Goal: Download file/media

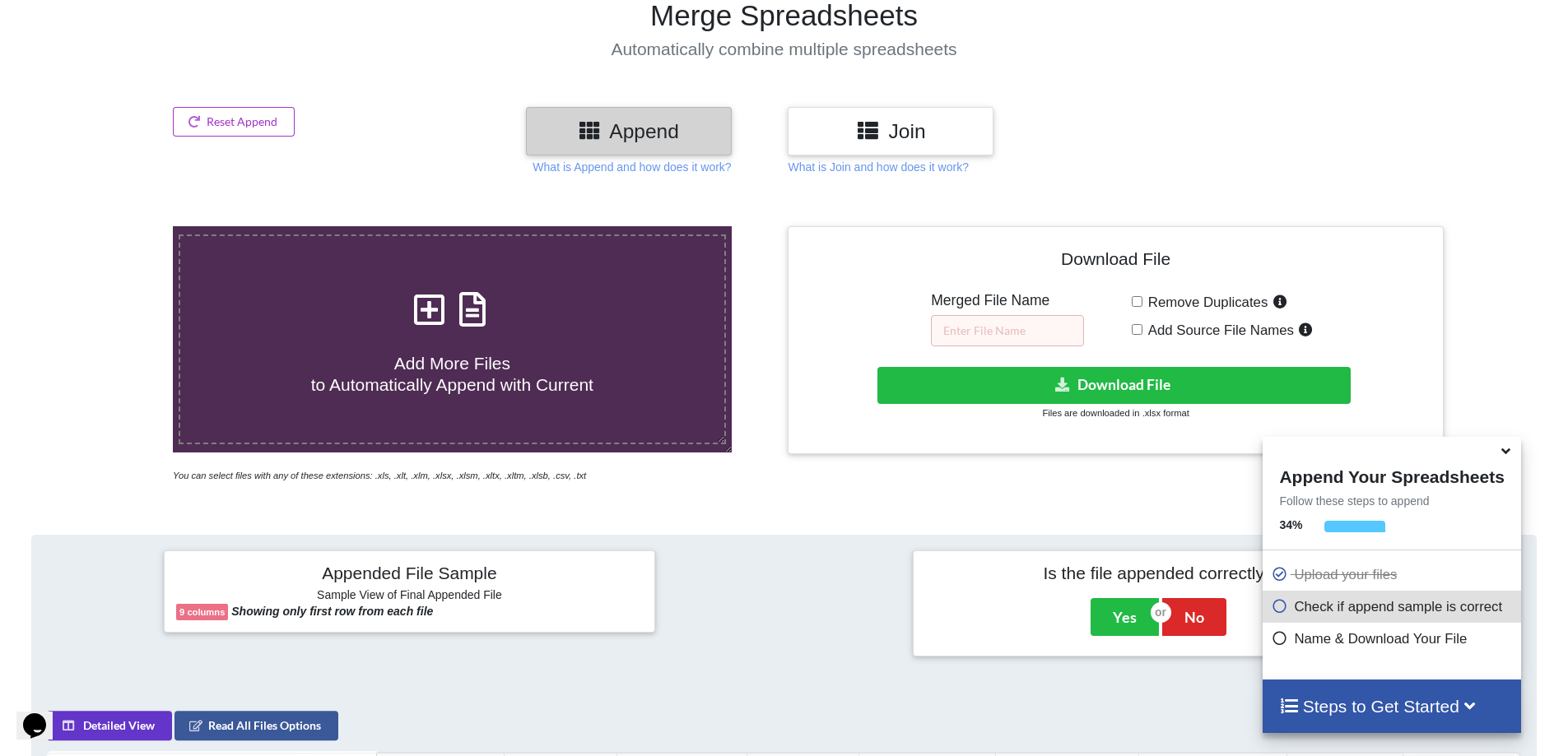
scroll to position [13, 0]
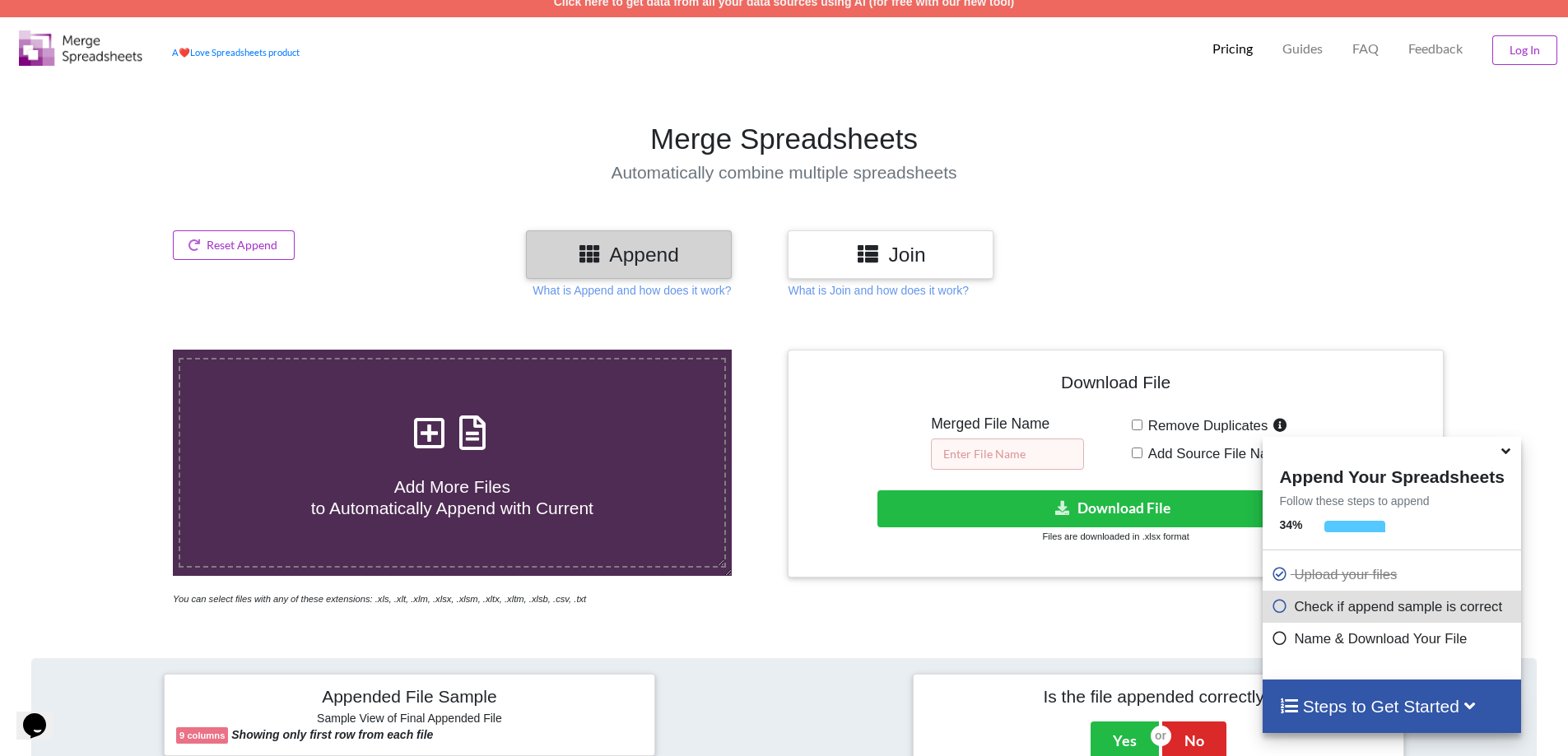
click at [961, 447] on input "text" at bounding box center [1007, 454] width 153 height 31
type input "keyword search"
click at [1145, 509] on button "Download File" at bounding box center [1114, 509] width 473 height 37
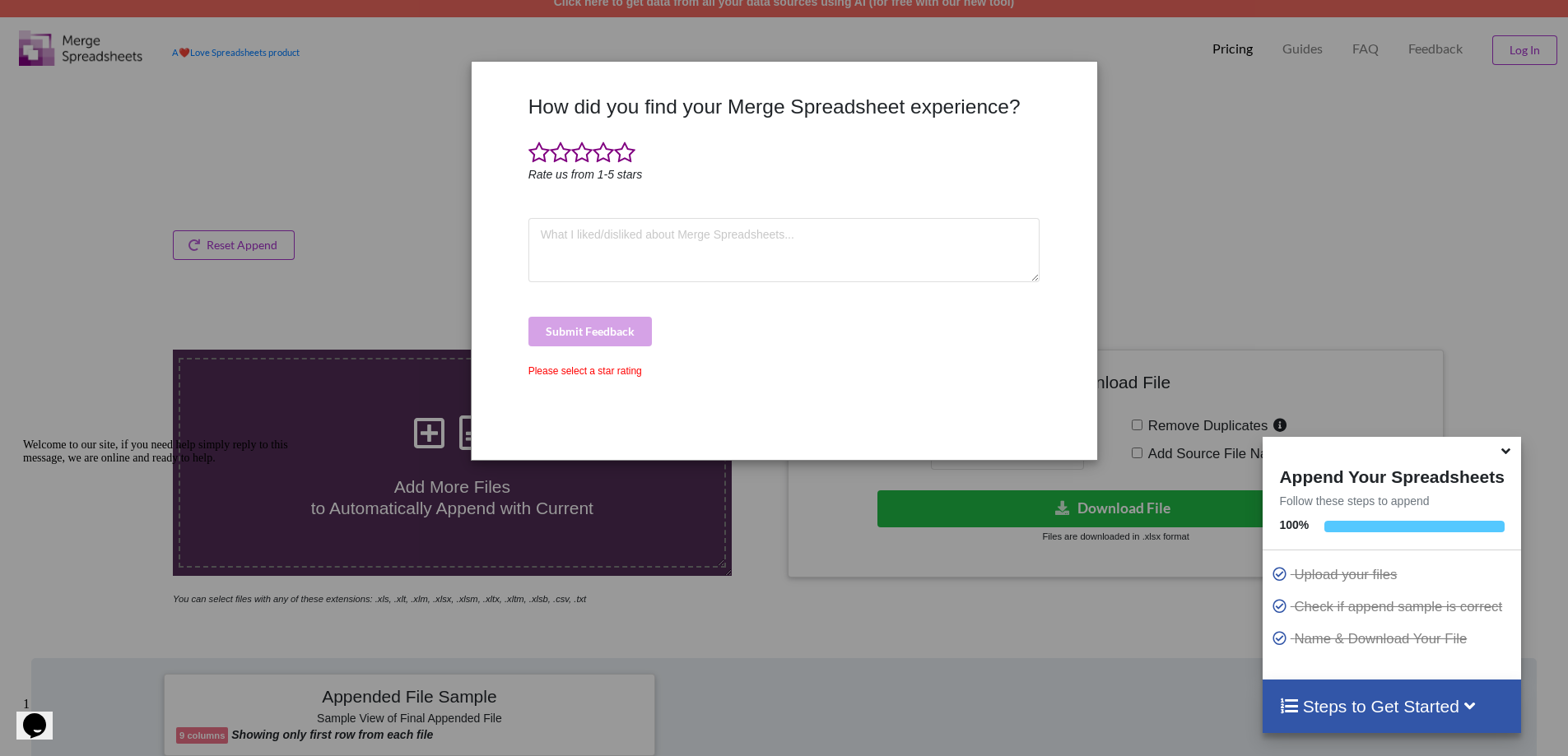
click at [1137, 139] on div "How did you find your Merge Spreadsheet experience? Rate us from 1-5 stars Subm…" at bounding box center [784, 378] width 1568 height 756
click at [391, 217] on div "How did you find your Merge Spreadsheet experience? Rate us from 1-5 stars Subm…" at bounding box center [784, 378] width 1568 height 756
click at [724, 90] on div "How did you find your Merge Spreadsheet experience? Rate us from 1-5 stars Subm…" at bounding box center [784, 261] width 624 height 372
click at [873, 36] on div "How did you find your Merge Spreadsheet experience? Rate us from 1-5 stars Subm…" at bounding box center [784, 378] width 1568 height 756
click at [380, 214] on div "How did you find your Merge Spreadsheet experience? Rate us from 1-5 stars Subm…" at bounding box center [784, 378] width 1568 height 756
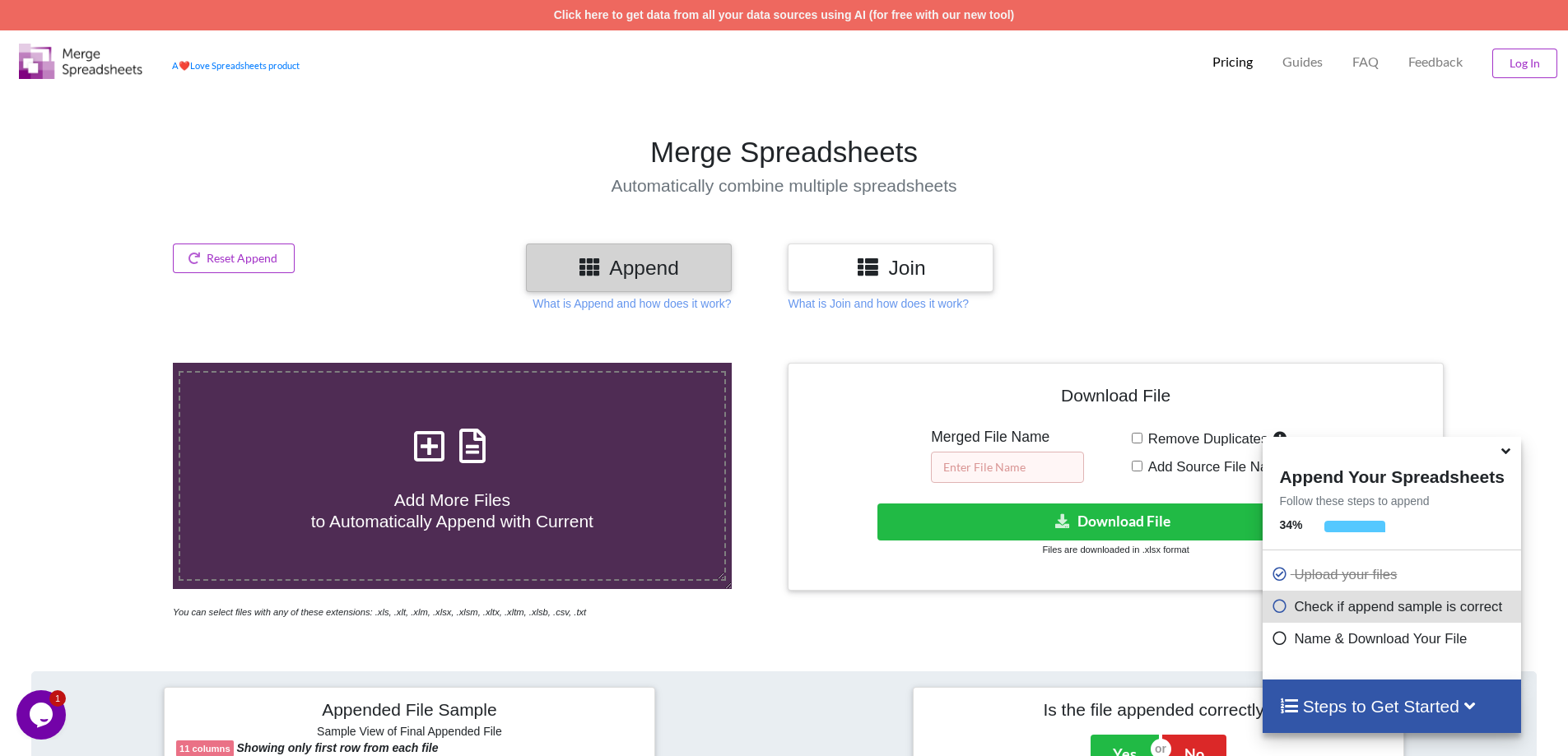
click at [1021, 458] on input "text" at bounding box center [1007, 467] width 153 height 31
type input "competition analyzer"
click at [1143, 521] on button "Download File" at bounding box center [1114, 522] width 473 height 37
